Goal: Task Accomplishment & Management: Manage account settings

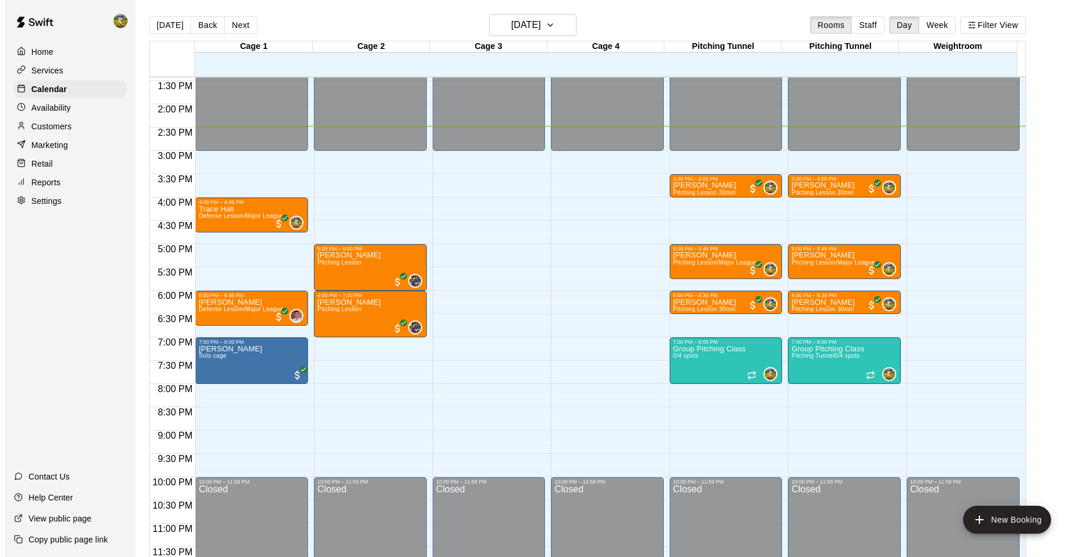
scroll to position [626, 0]
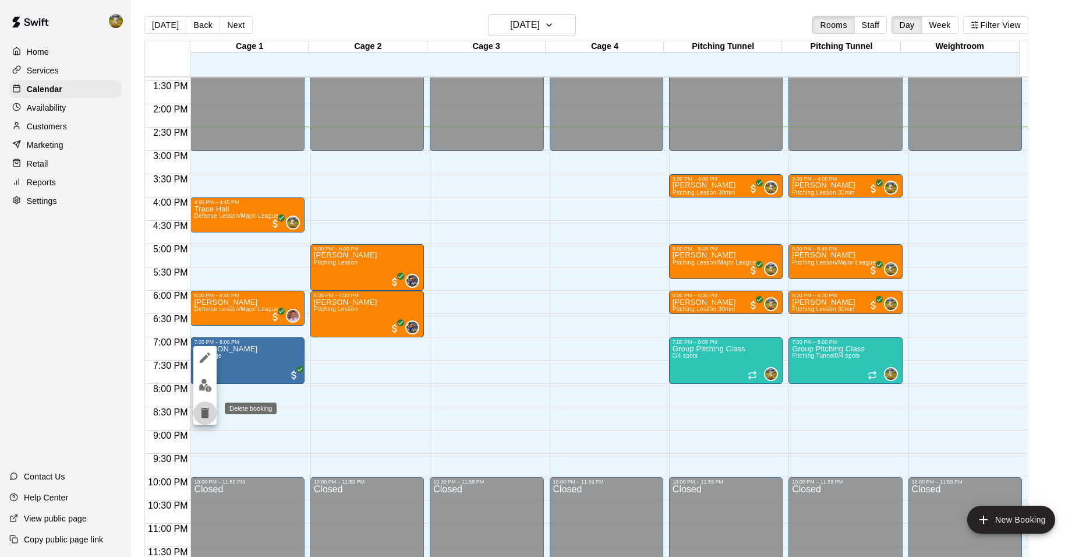
click at [200, 414] on icon "delete" at bounding box center [205, 413] width 14 height 14
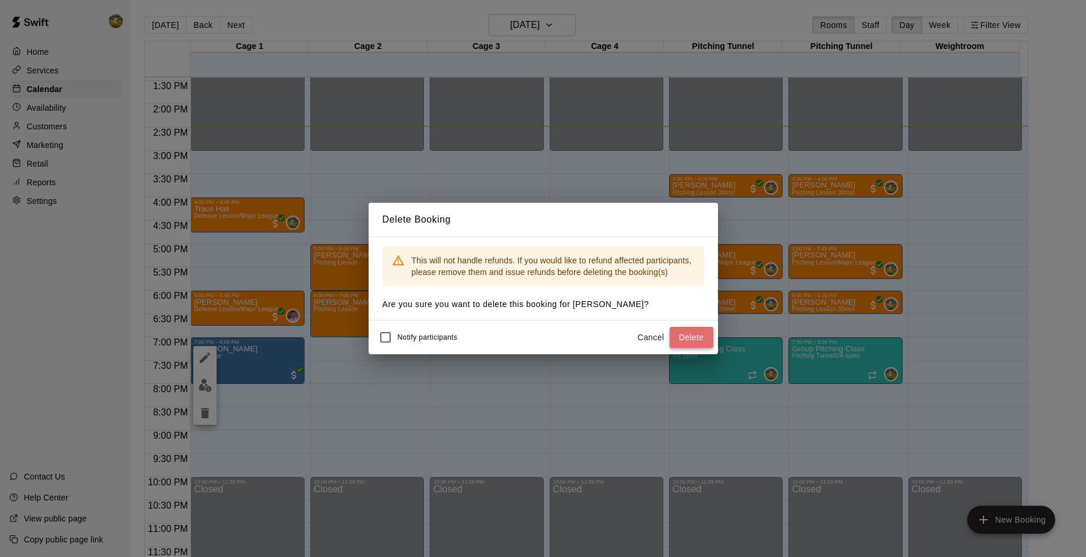
click at [688, 342] on button "Delete" at bounding box center [692, 338] width 44 height 22
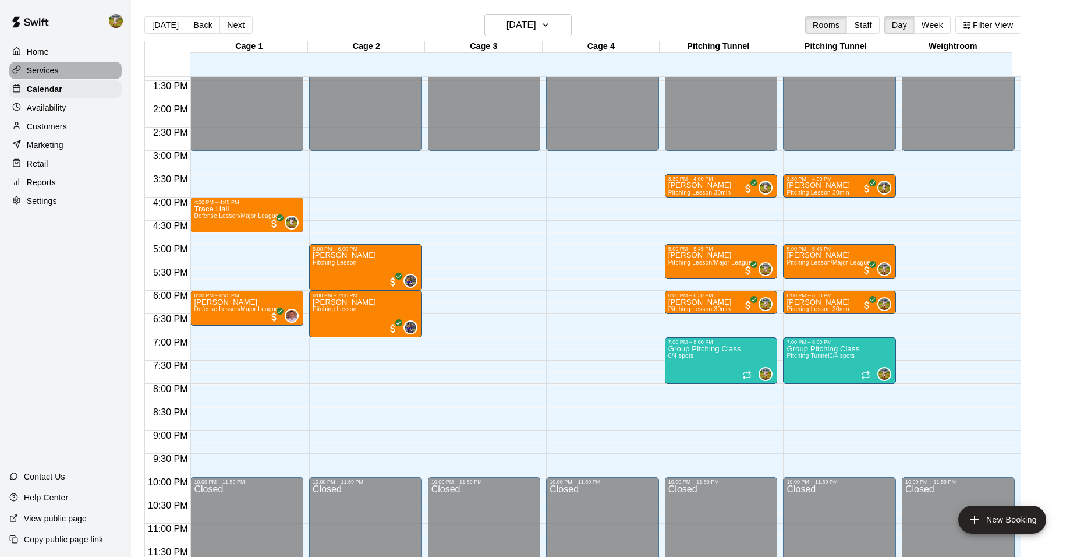
click at [40, 71] on p "Services" at bounding box center [43, 71] width 32 height 12
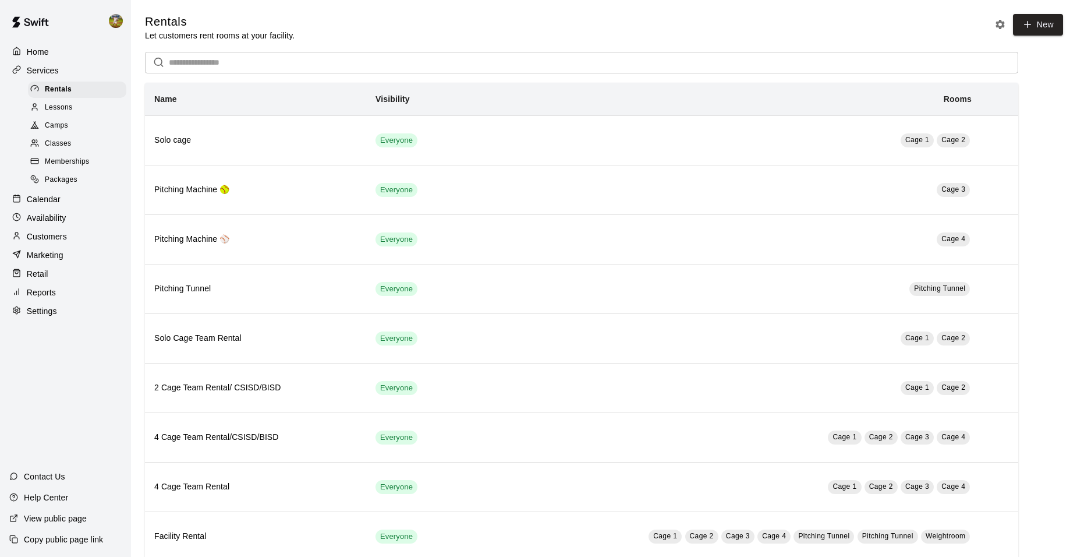
click at [48, 239] on p "Customers" at bounding box center [47, 237] width 40 height 12
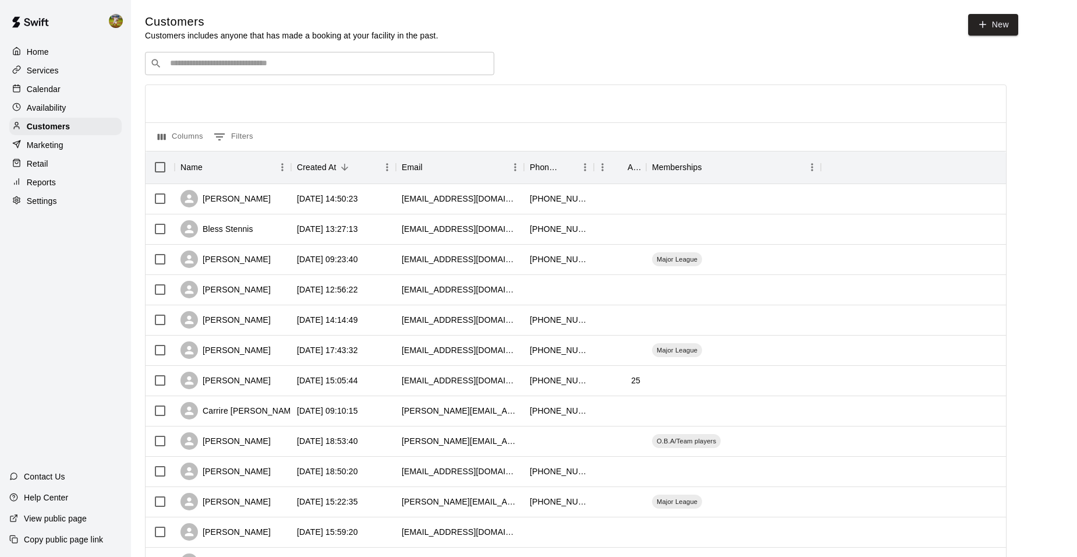
click at [49, 144] on p "Marketing" at bounding box center [45, 145] width 37 height 12
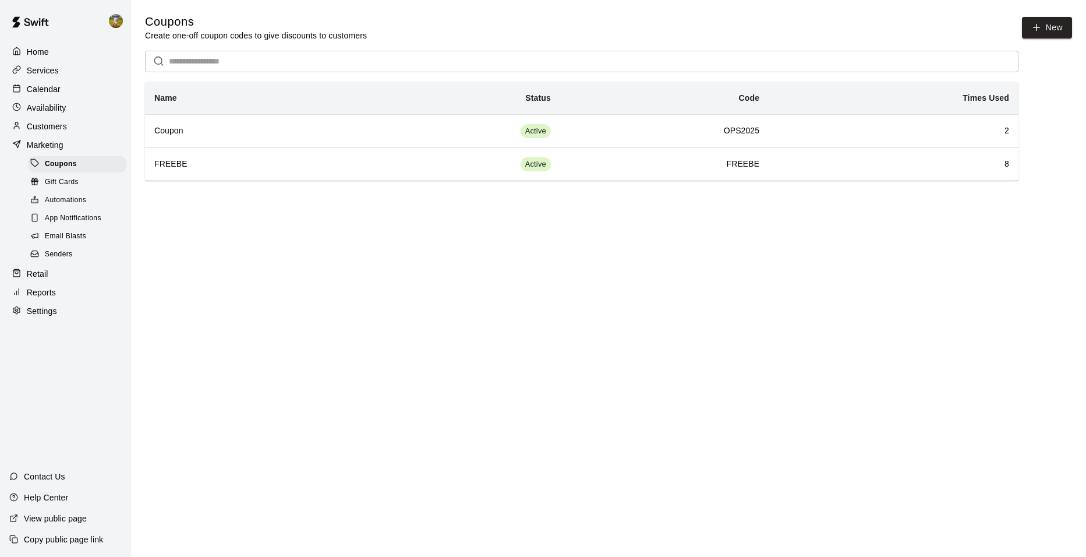
click at [66, 242] on span "Email Blasts" at bounding box center [65, 237] width 41 height 12
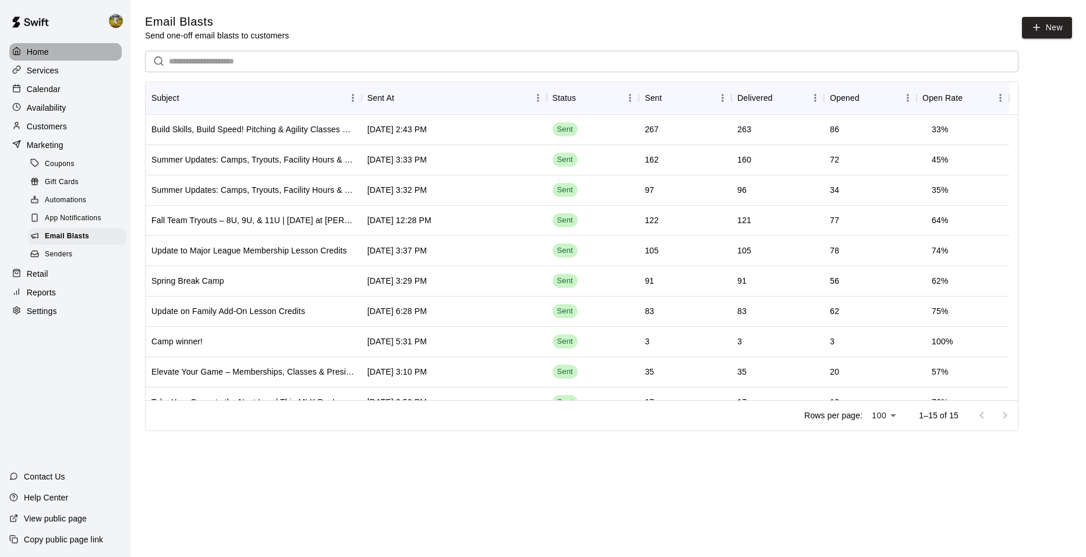
click at [59, 45] on div "Home" at bounding box center [65, 51] width 112 height 17
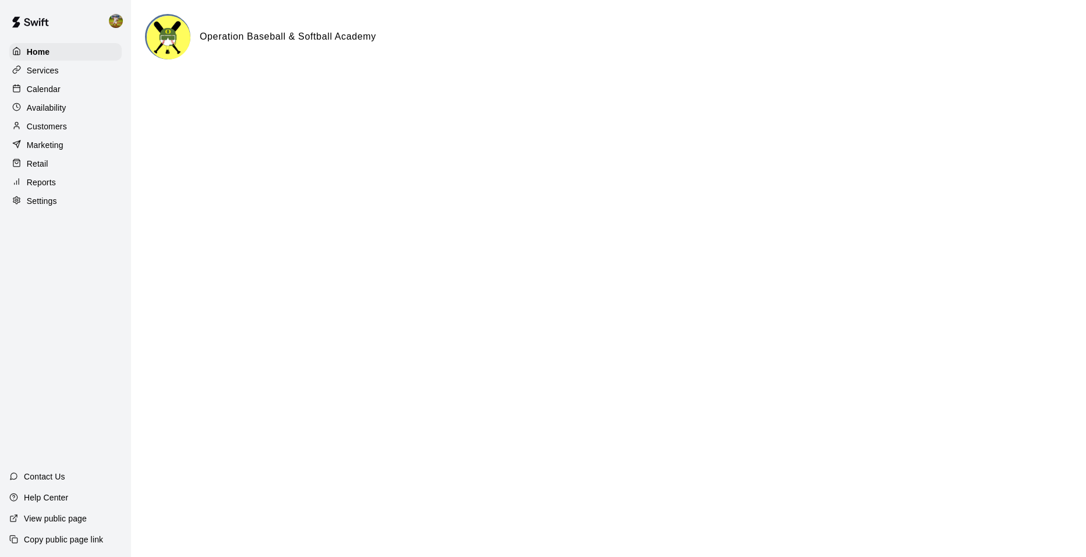
click at [60, 95] on div "Calendar" at bounding box center [65, 88] width 112 height 17
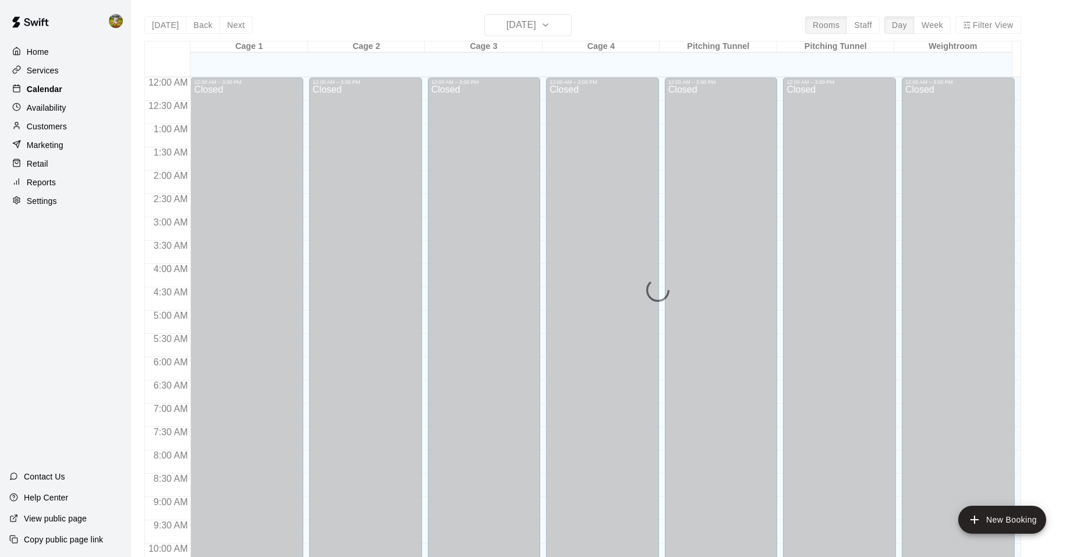
scroll to position [590, 0]
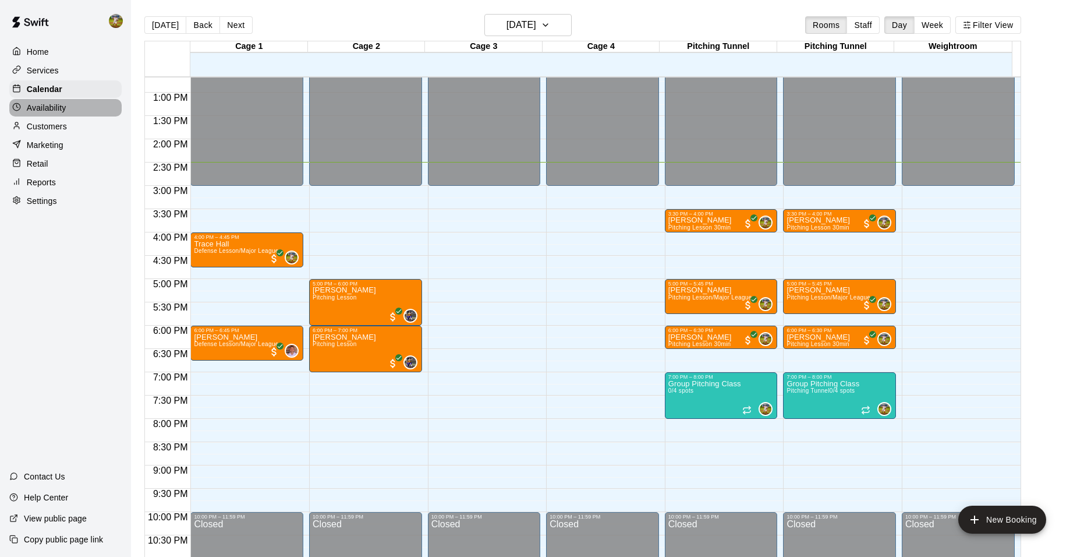
click at [59, 110] on p "Availability" at bounding box center [47, 108] width 40 height 12
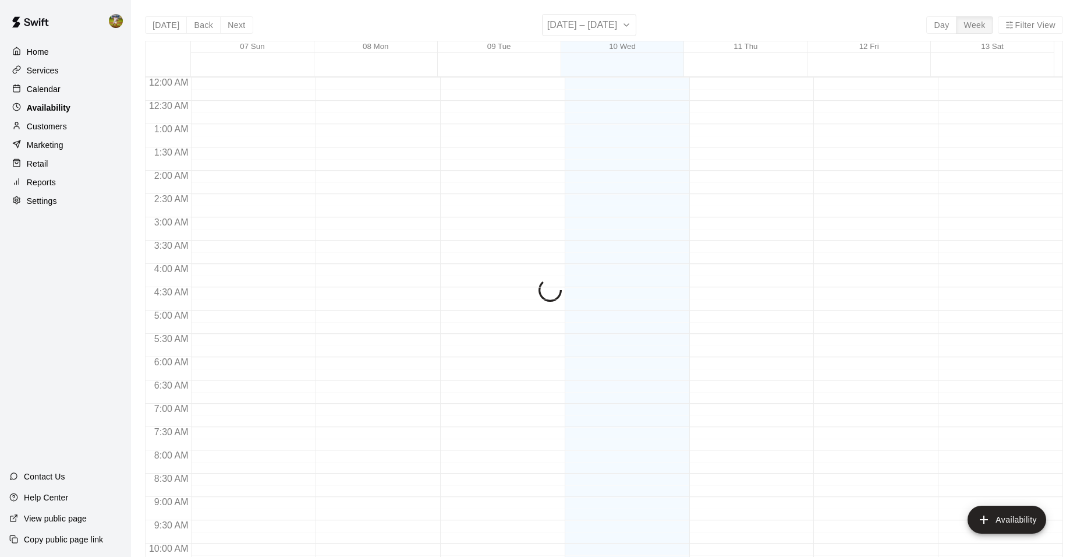
scroll to position [626, 0]
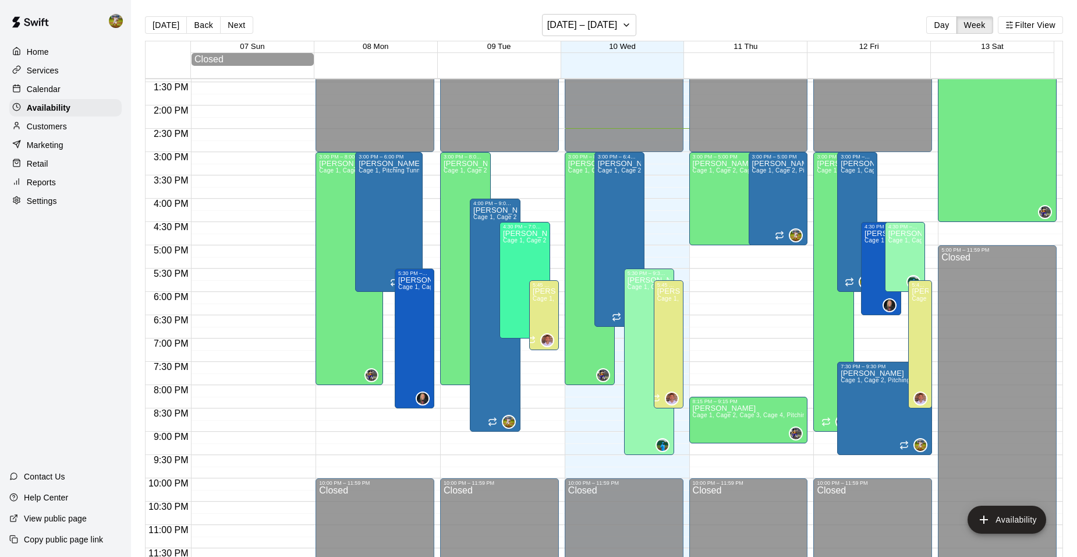
click at [50, 93] on p "Calendar" at bounding box center [44, 89] width 34 height 12
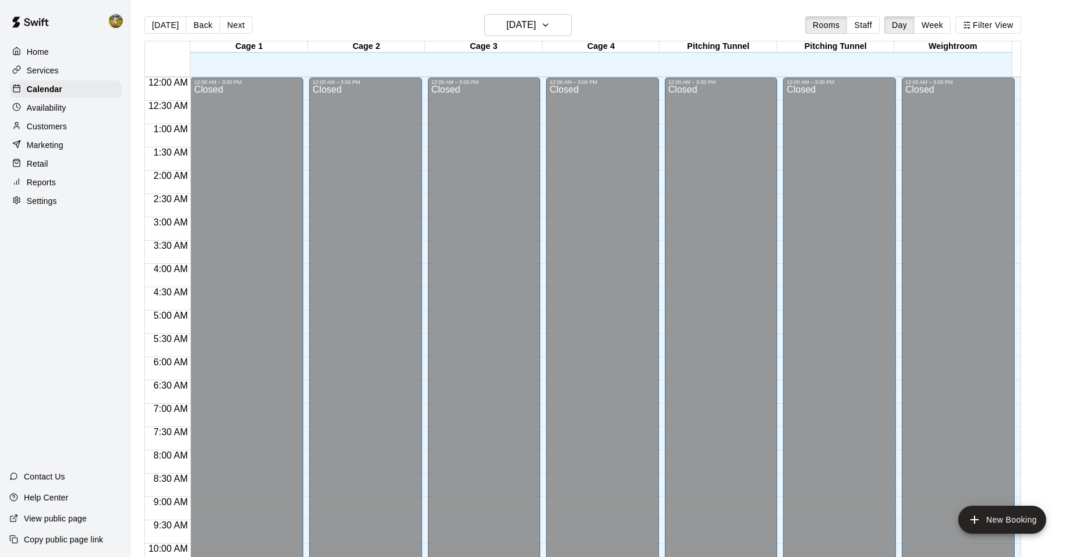
scroll to position [590, 0]
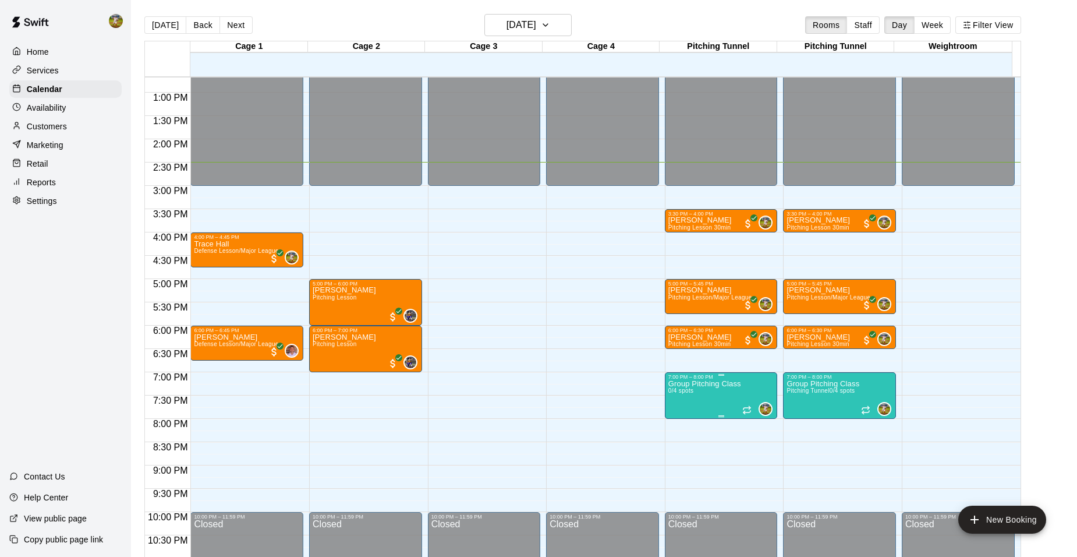
click at [710, 384] on p "Group Pitching Class" at bounding box center [704, 384] width 73 height 0
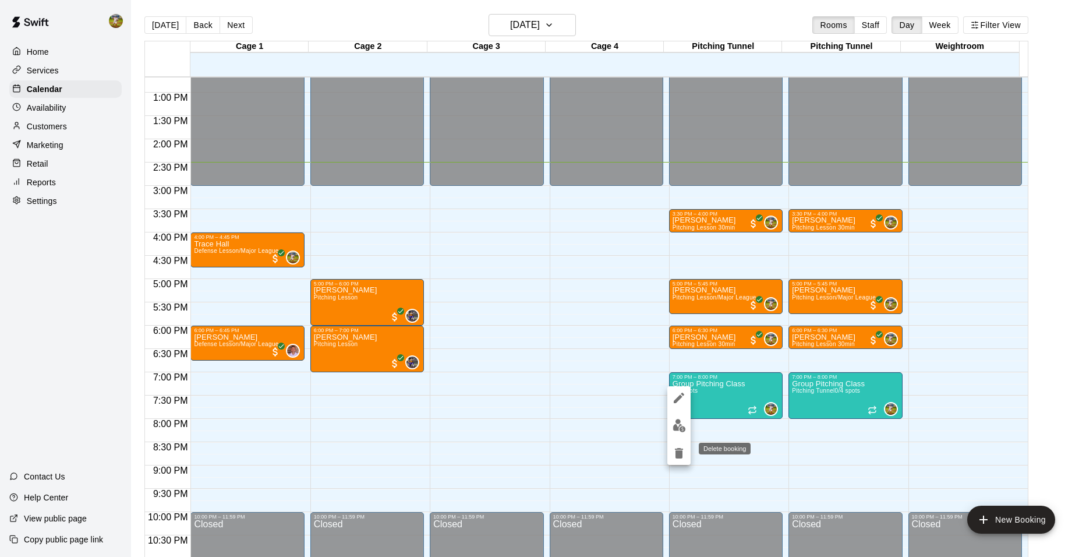
click at [682, 452] on icon "delete" at bounding box center [679, 453] width 8 height 10
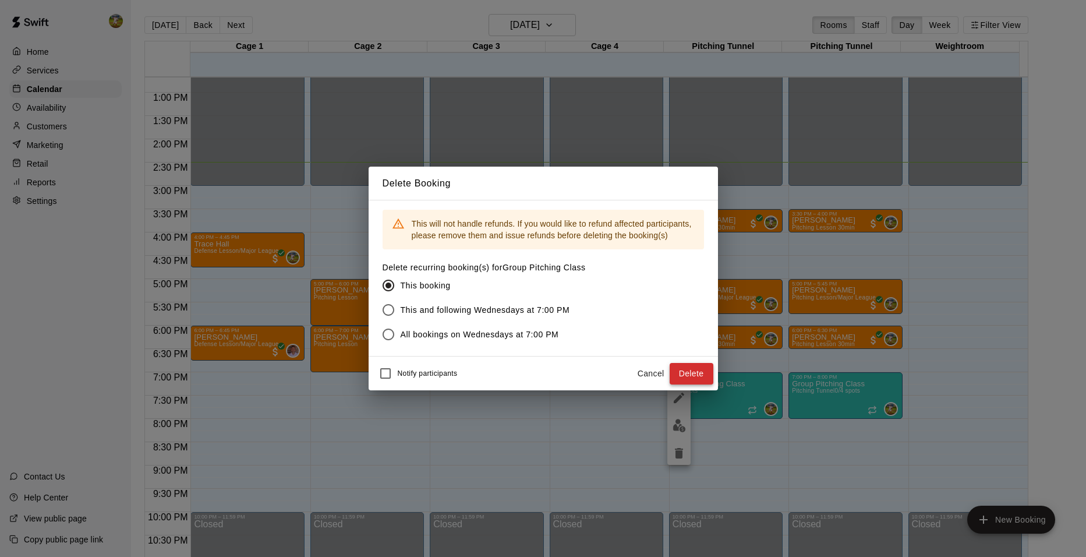
click at [693, 374] on button "Delete" at bounding box center [692, 374] width 44 height 22
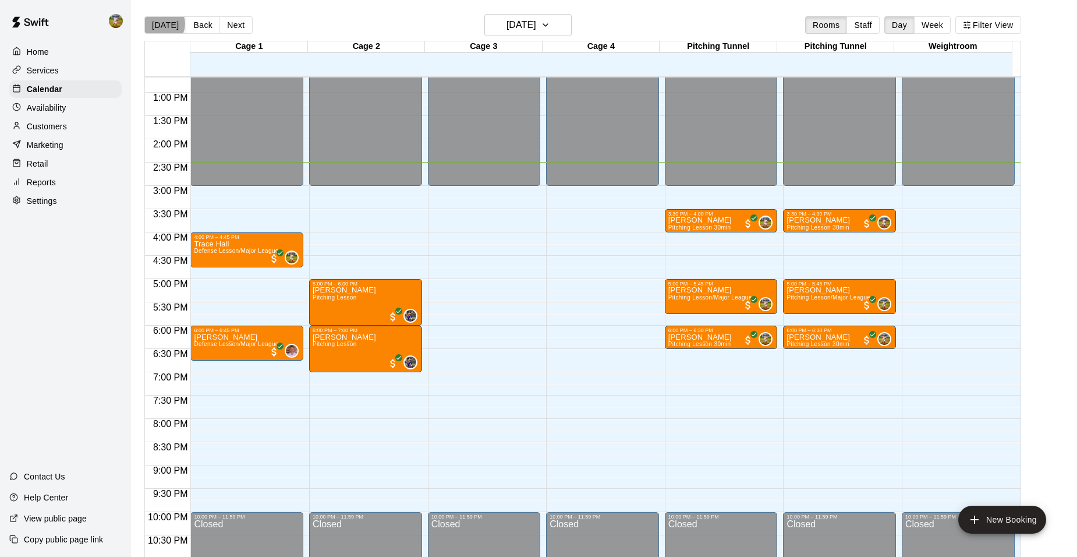
click at [162, 23] on button "[DATE]" at bounding box center [165, 24] width 42 height 17
click at [86, 312] on div "Home Services Calendar Availability Customers Marketing Retail Reports Settings…" at bounding box center [65, 278] width 131 height 557
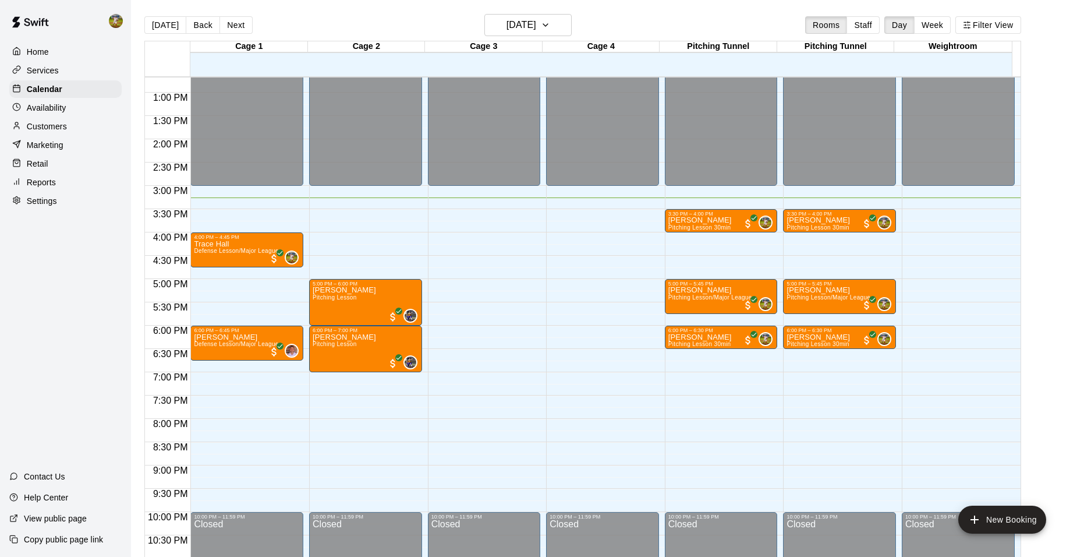
click at [38, 128] on p "Customers" at bounding box center [47, 127] width 40 height 12
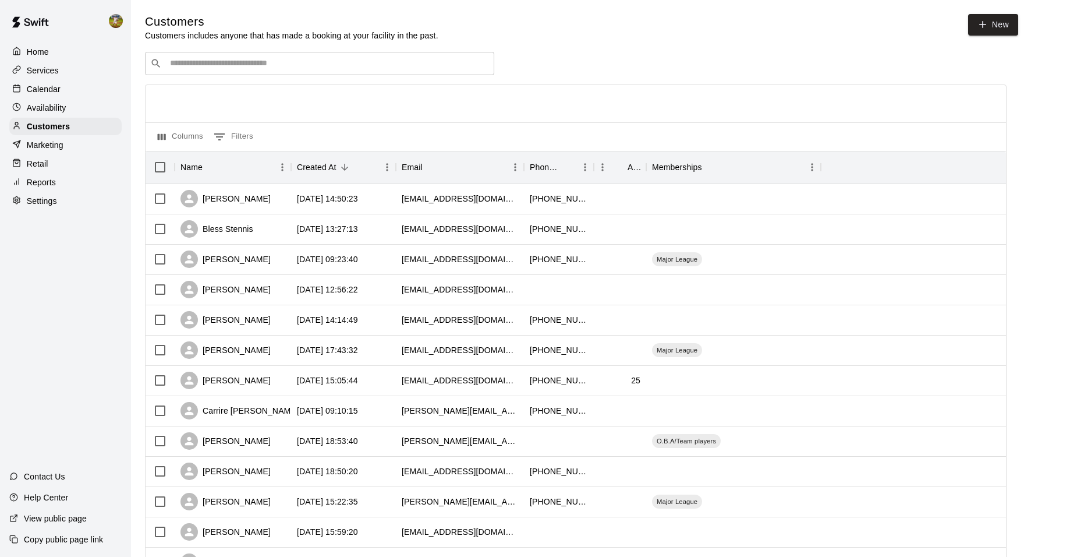
click at [236, 69] on input "Search customers by name or email" at bounding box center [328, 64] width 323 height 12
type input "***"
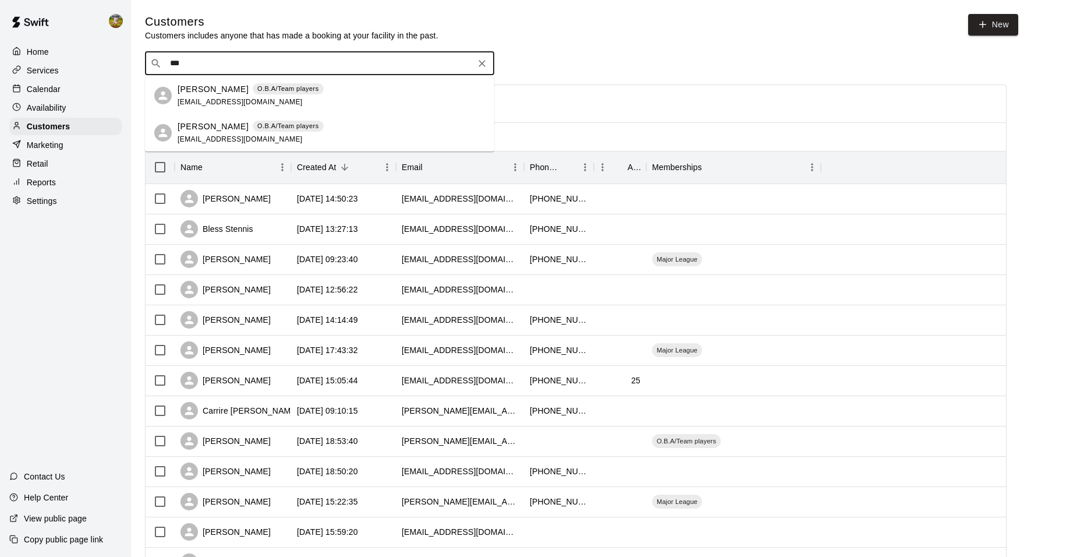
click at [218, 100] on span "[EMAIL_ADDRESS][DOMAIN_NAME]" at bounding box center [240, 102] width 125 height 8
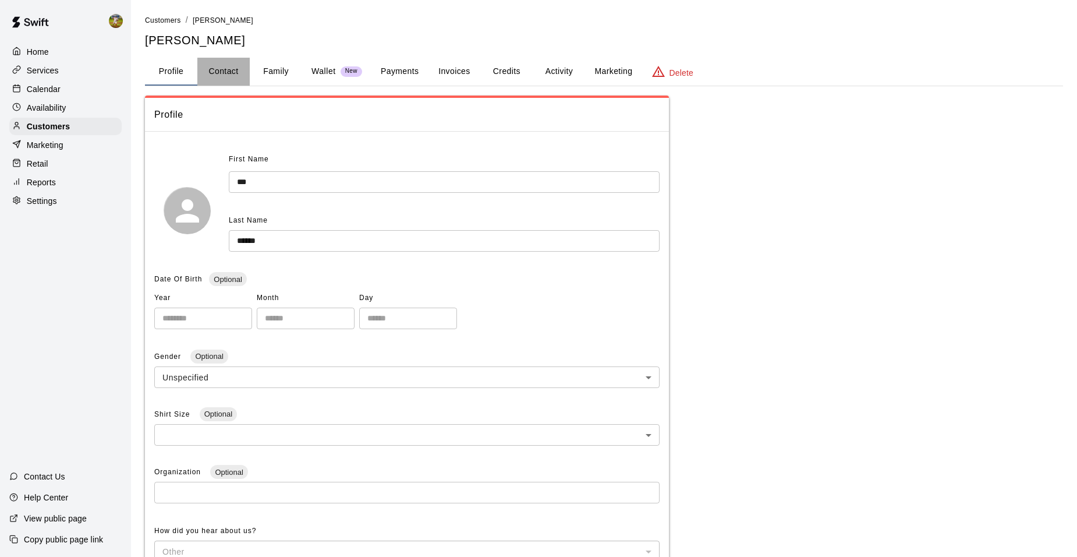
click at [222, 66] on button "Contact" at bounding box center [223, 72] width 52 height 28
select select "**"
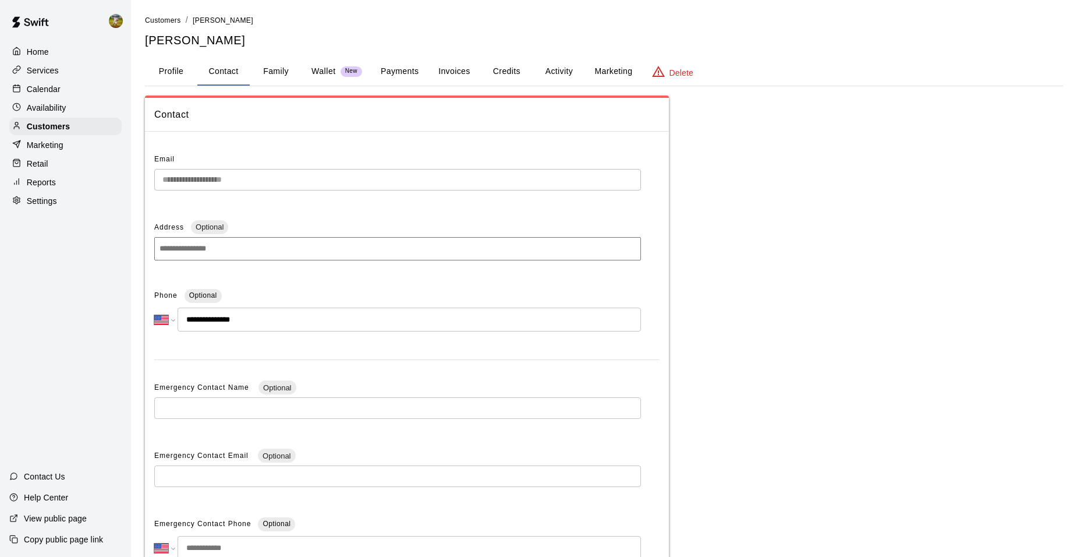
click at [76, 87] on div "Calendar" at bounding box center [65, 88] width 112 height 17
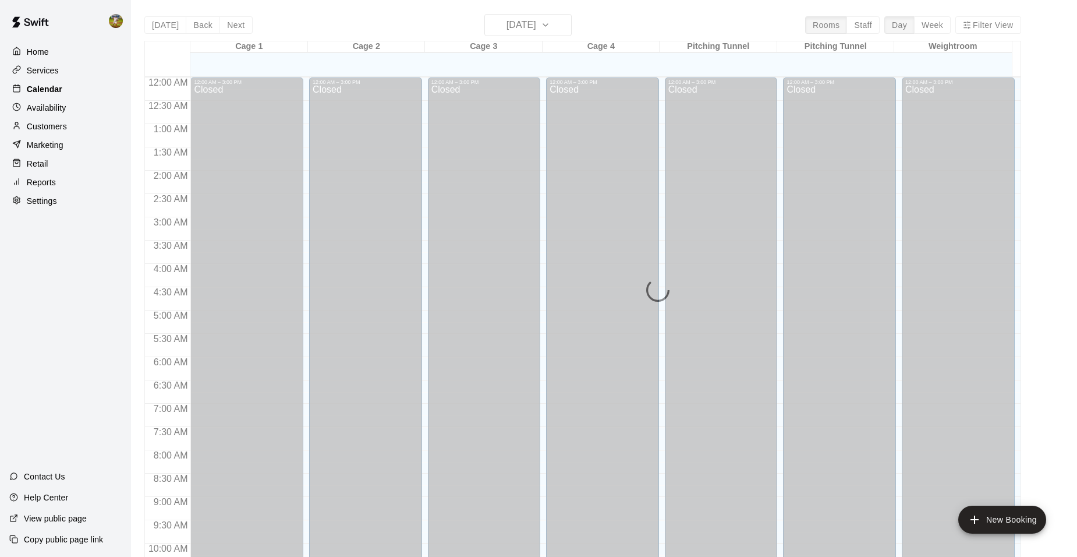
scroll to position [590, 0]
